Goal: Information Seeking & Learning: Learn about a topic

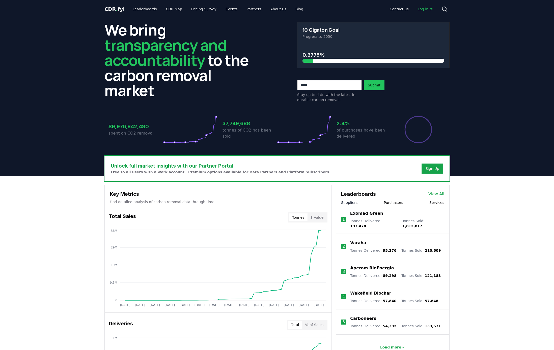
click at [393, 204] on button "Purchasers" at bounding box center [392, 202] width 19 height 5
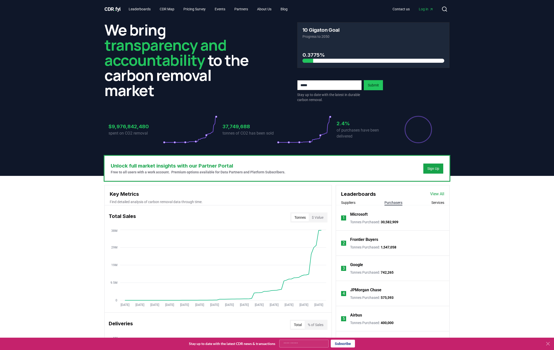
click at [362, 215] on p "Microsoft" at bounding box center [358, 215] width 17 height 6
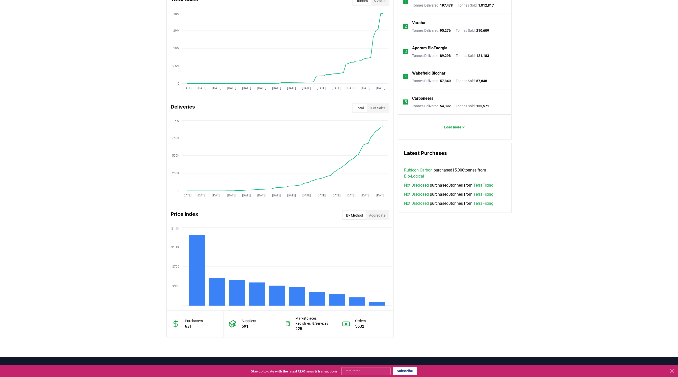
scroll to position [120, 0]
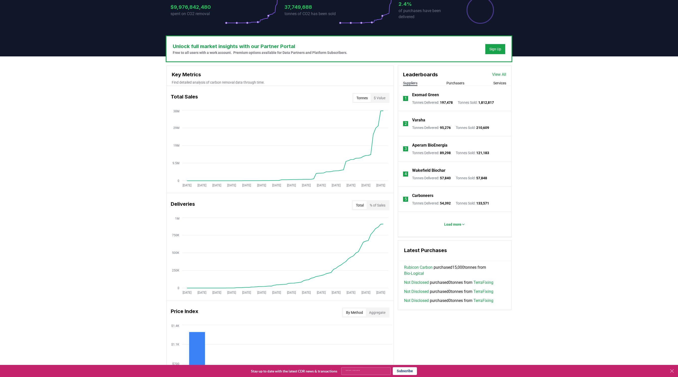
click at [452, 82] on button "Purchasers" at bounding box center [455, 83] width 18 height 5
click at [416, 145] on p "Google" at bounding box center [418, 145] width 13 height 6
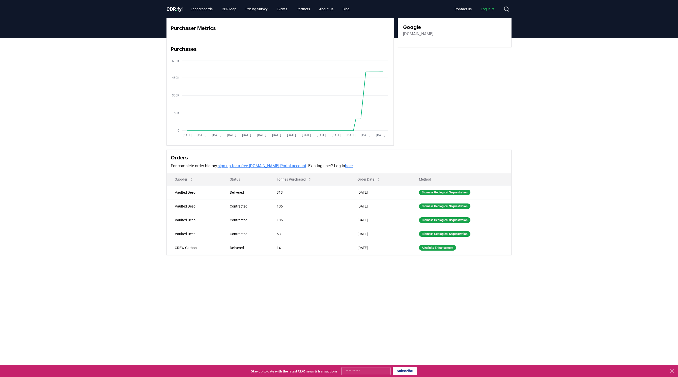
click at [330, 288] on main "Purchaser Metrics Purchases Jan 2019 Jul 2019 Jan 2020 Jul 2020 Jan 2021 Jul 20…" at bounding box center [339, 226] width 678 height 377
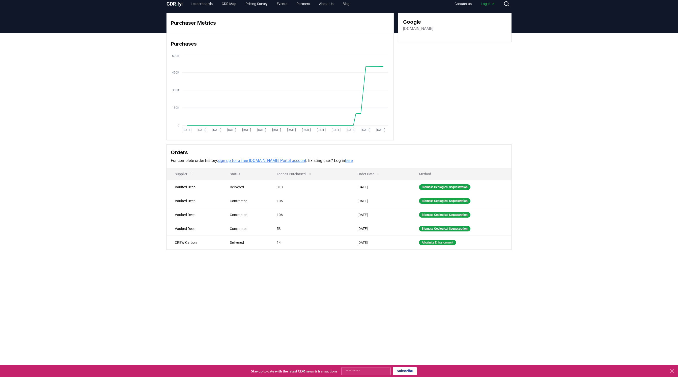
scroll to position [6, 0]
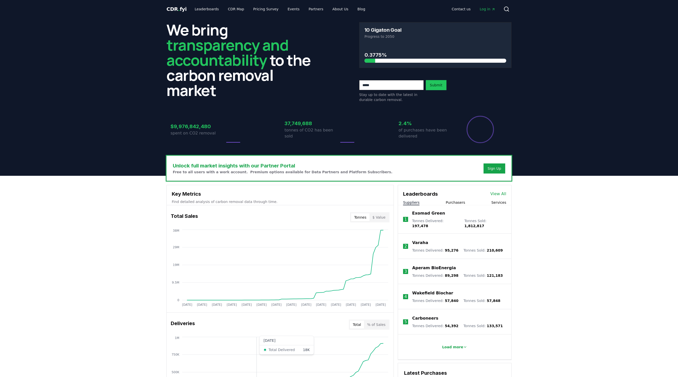
scroll to position [120, 0]
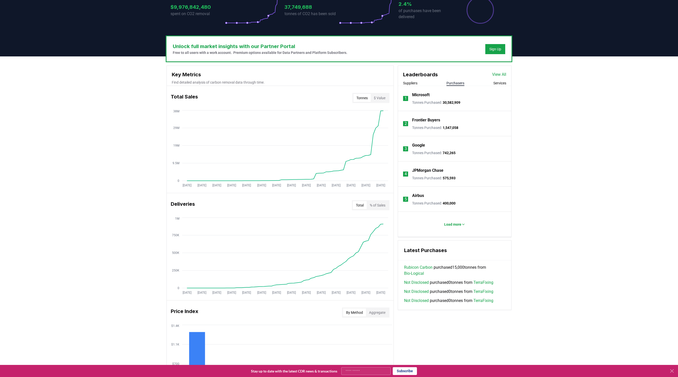
click at [456, 84] on button "Purchasers" at bounding box center [455, 83] width 18 height 5
click at [454, 222] on p "Load more" at bounding box center [452, 224] width 17 height 5
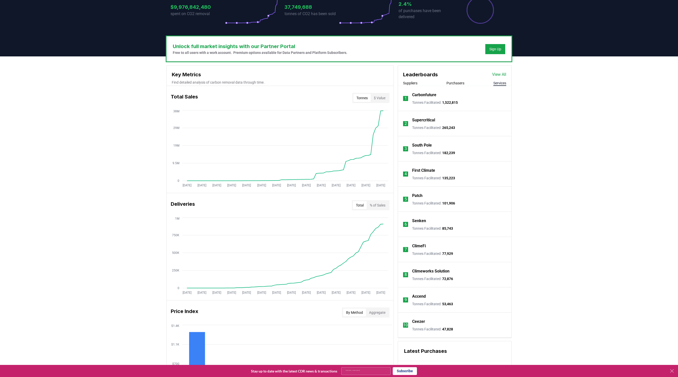
click at [502, 82] on button "Services" at bounding box center [499, 83] width 13 height 5
click at [415, 82] on button "Suppliers" at bounding box center [410, 83] width 14 height 5
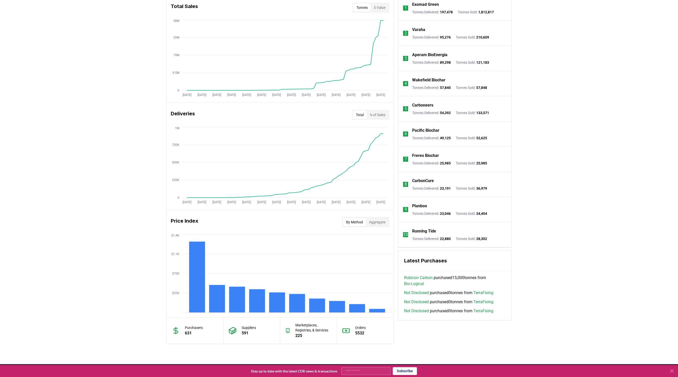
scroll to position [270, 0]
